Goal: Information Seeking & Learning: Learn about a topic

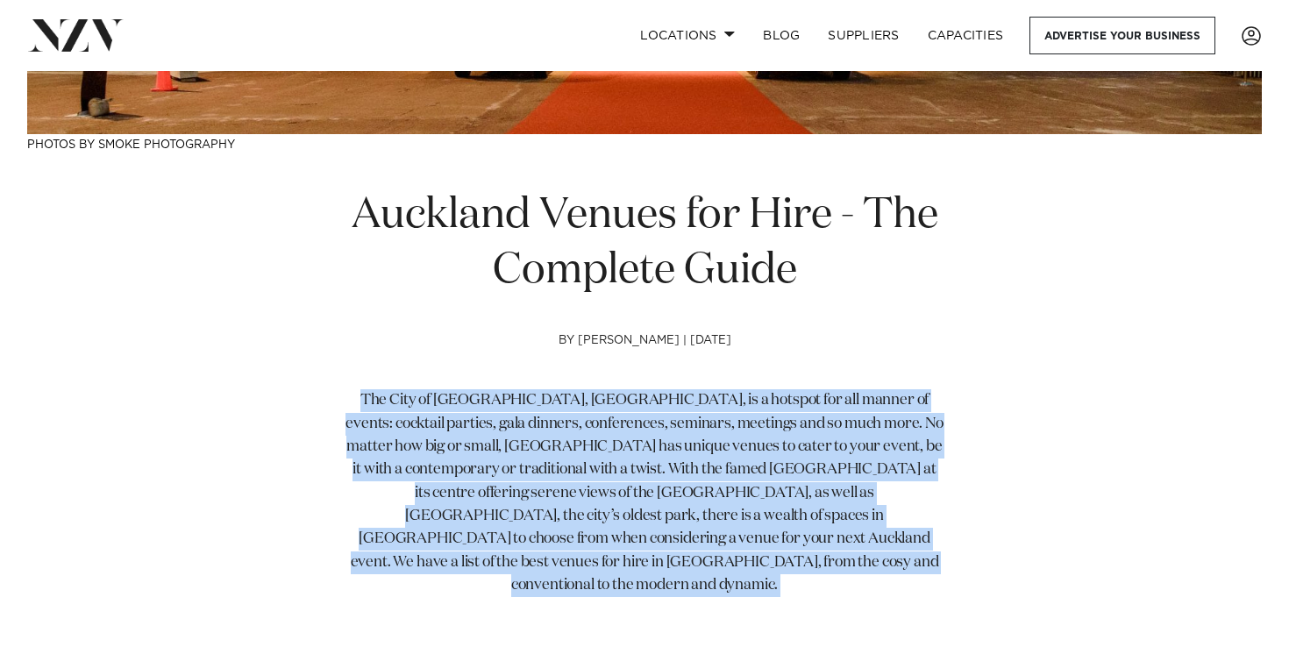
scroll to position [543, 0]
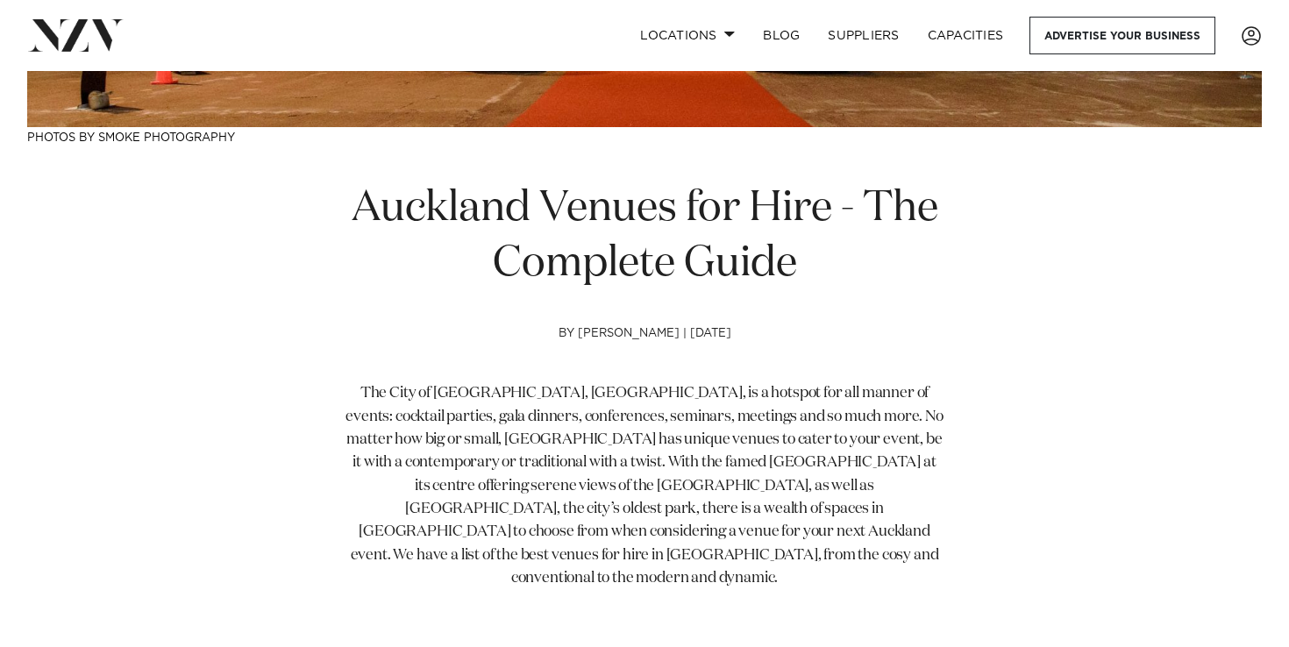
click at [175, 289] on div "Auckland Venues for Hire - The Complete Guide by [PERSON_NAME] | [DATE] The Cit…" at bounding box center [644, 404] width 1235 height 445
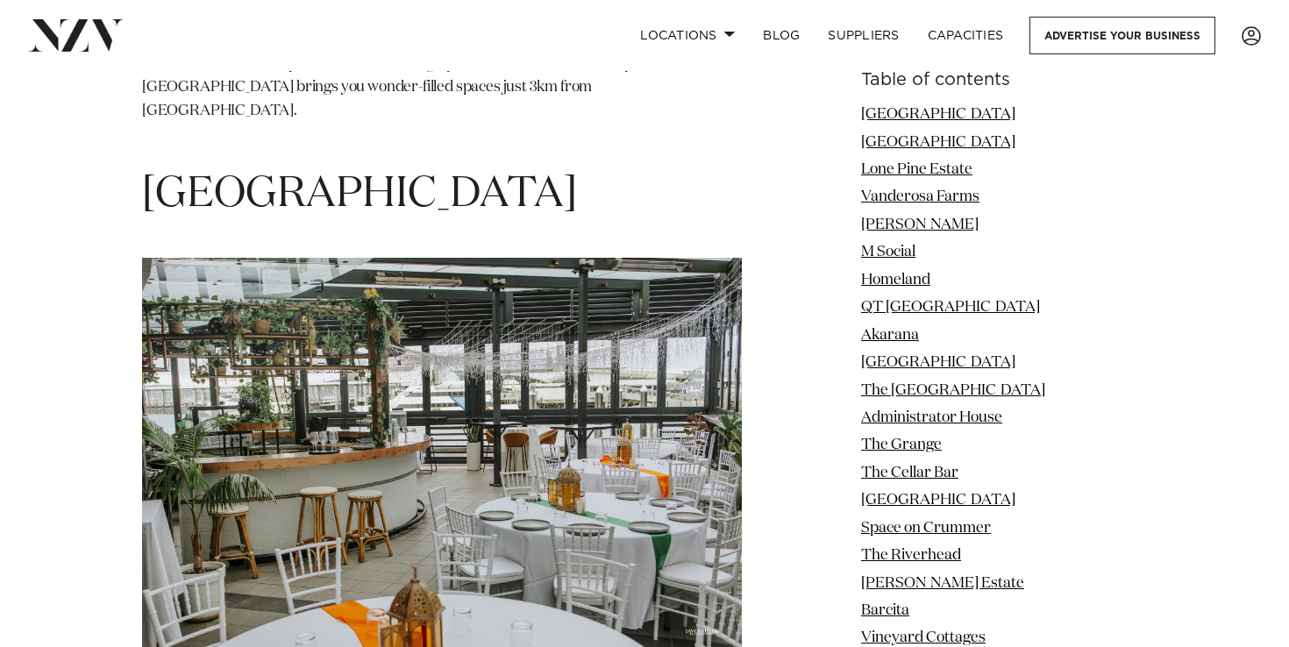
scroll to position [3605, 0]
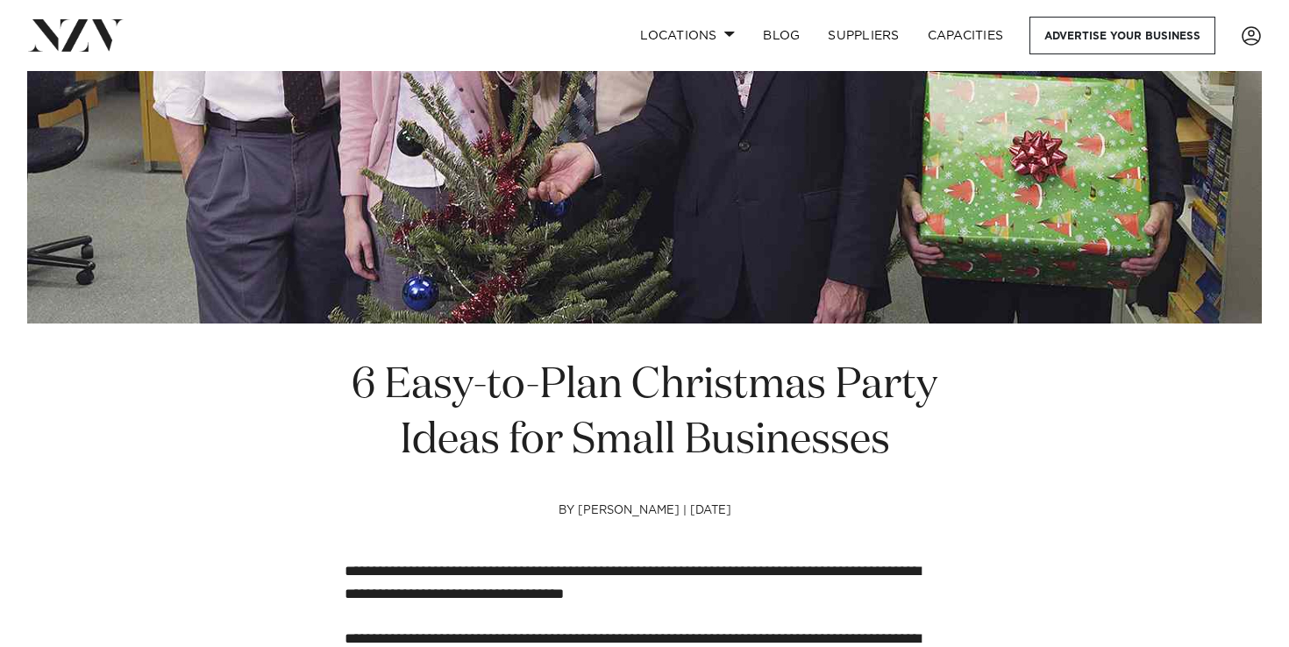
scroll to position [348, 0]
